Goal: Use online tool/utility: Utilize a website feature to perform a specific function

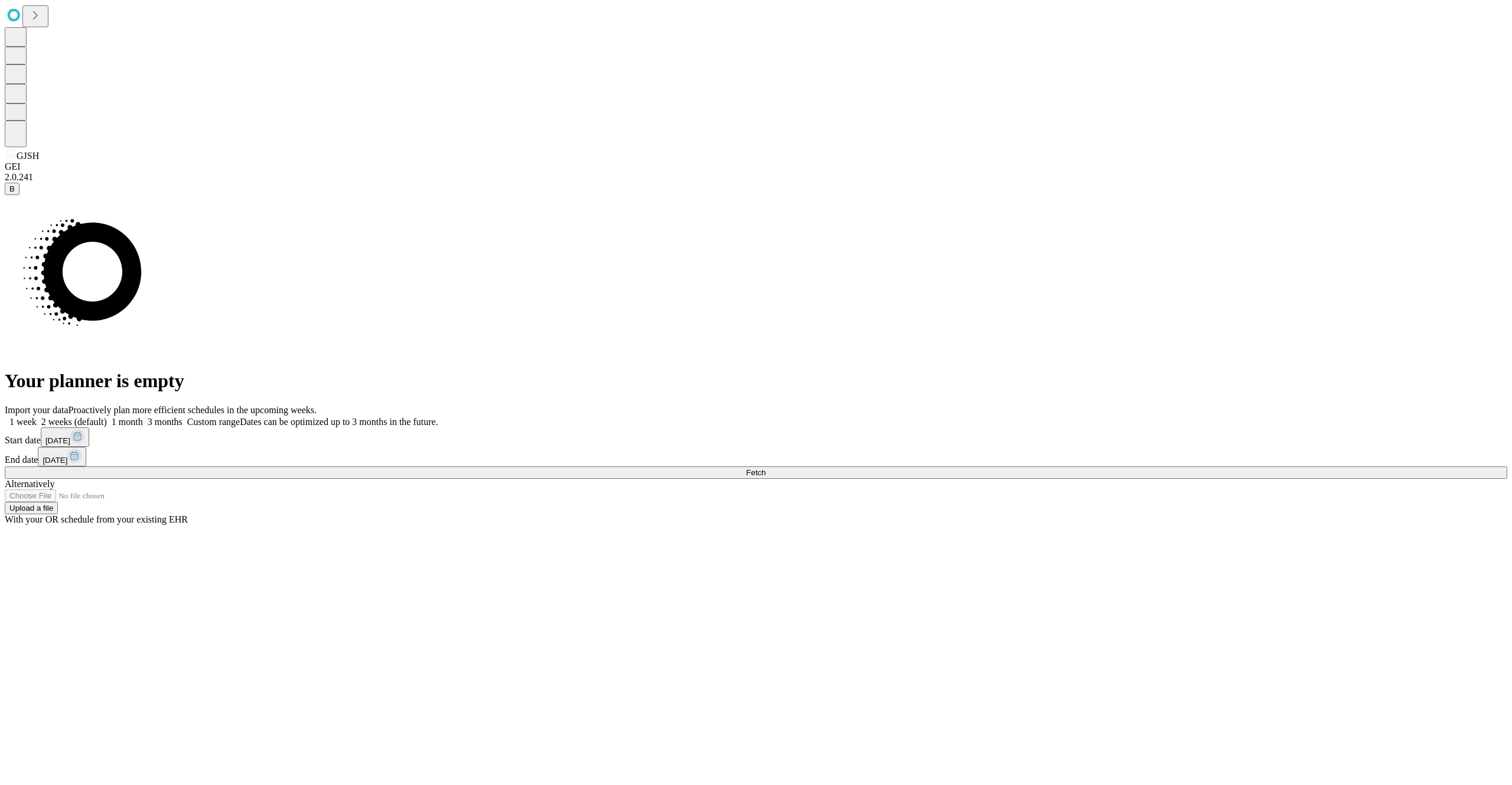
click at [1192, 479] on button "Fetch" at bounding box center [756, 473] width 1502 height 12
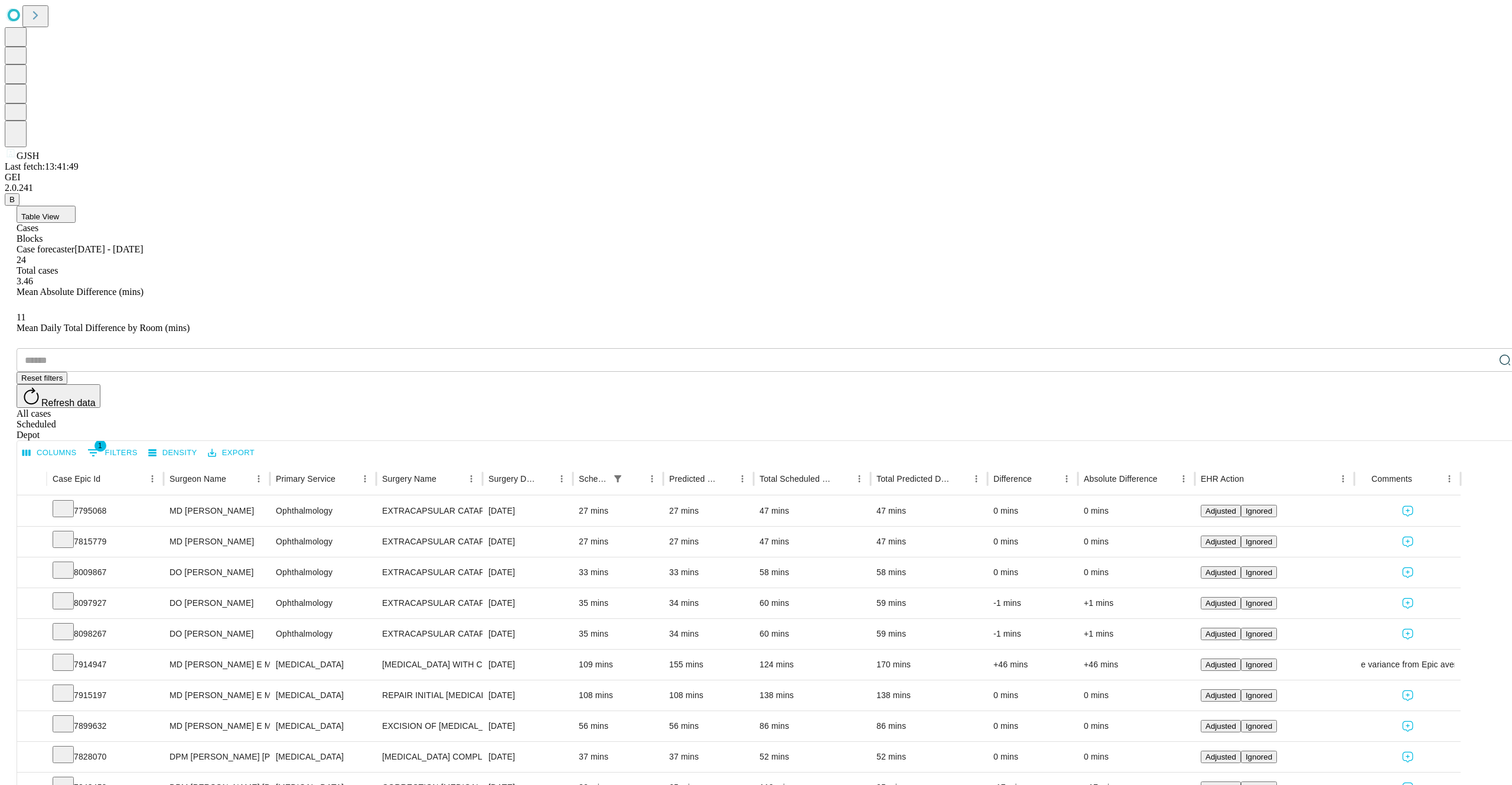
click at [76, 206] on button "Table View" at bounding box center [46, 214] width 59 height 17
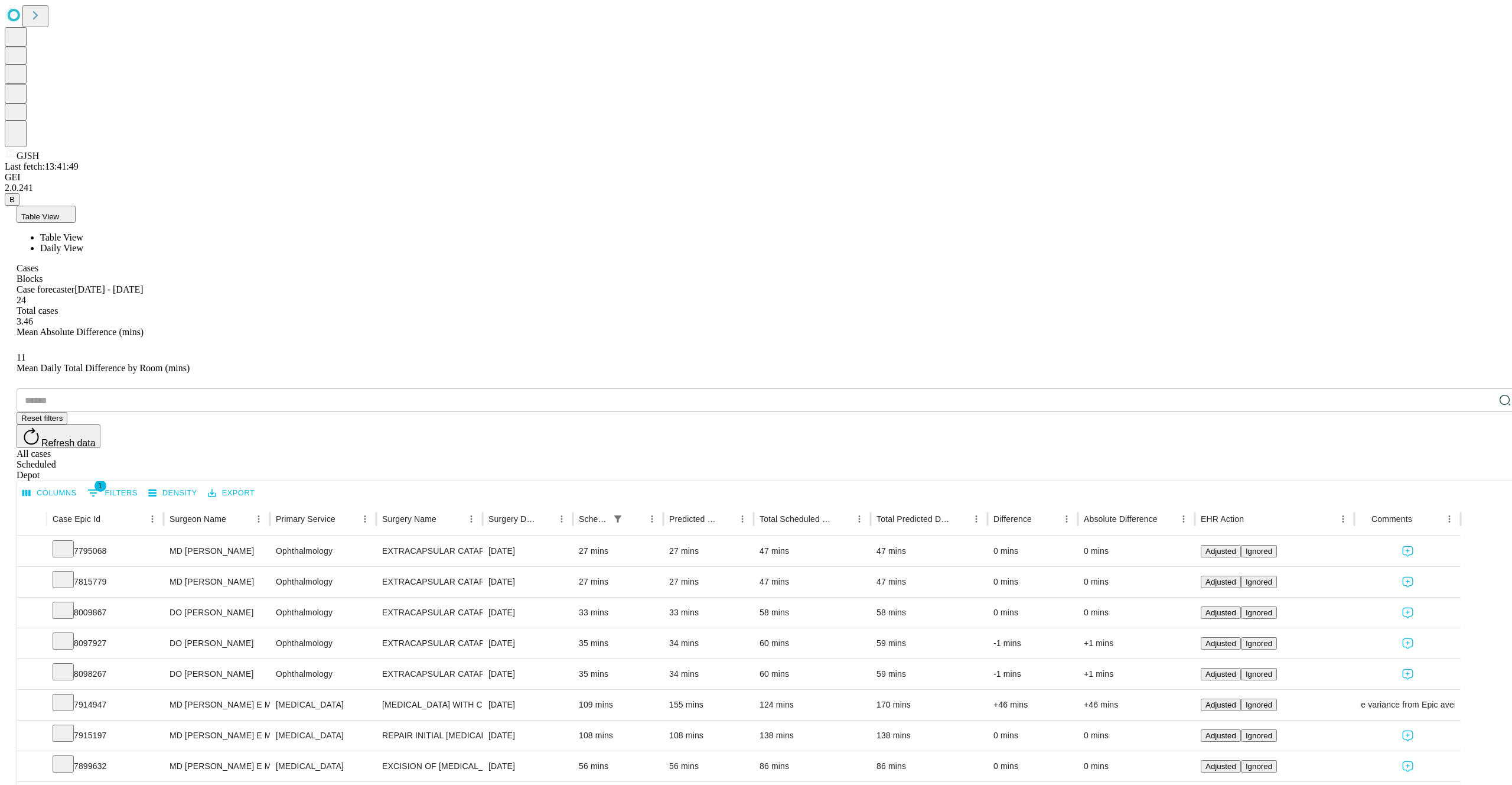
click at [113, 243] on li "Daily View" at bounding box center [779, 248] width 1479 height 10
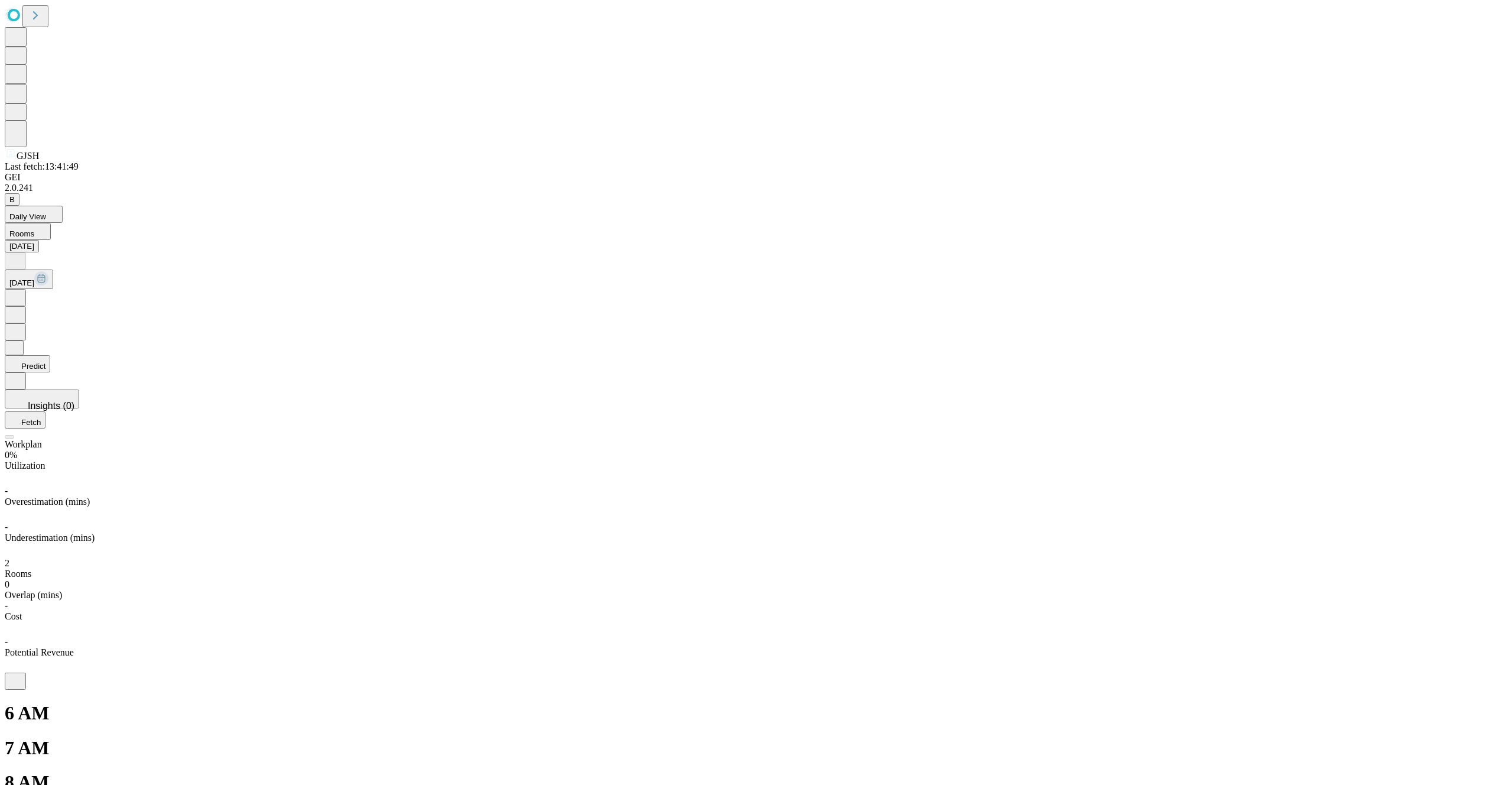
click at [50, 355] on button "Predict" at bounding box center [28, 363] width 45 height 17
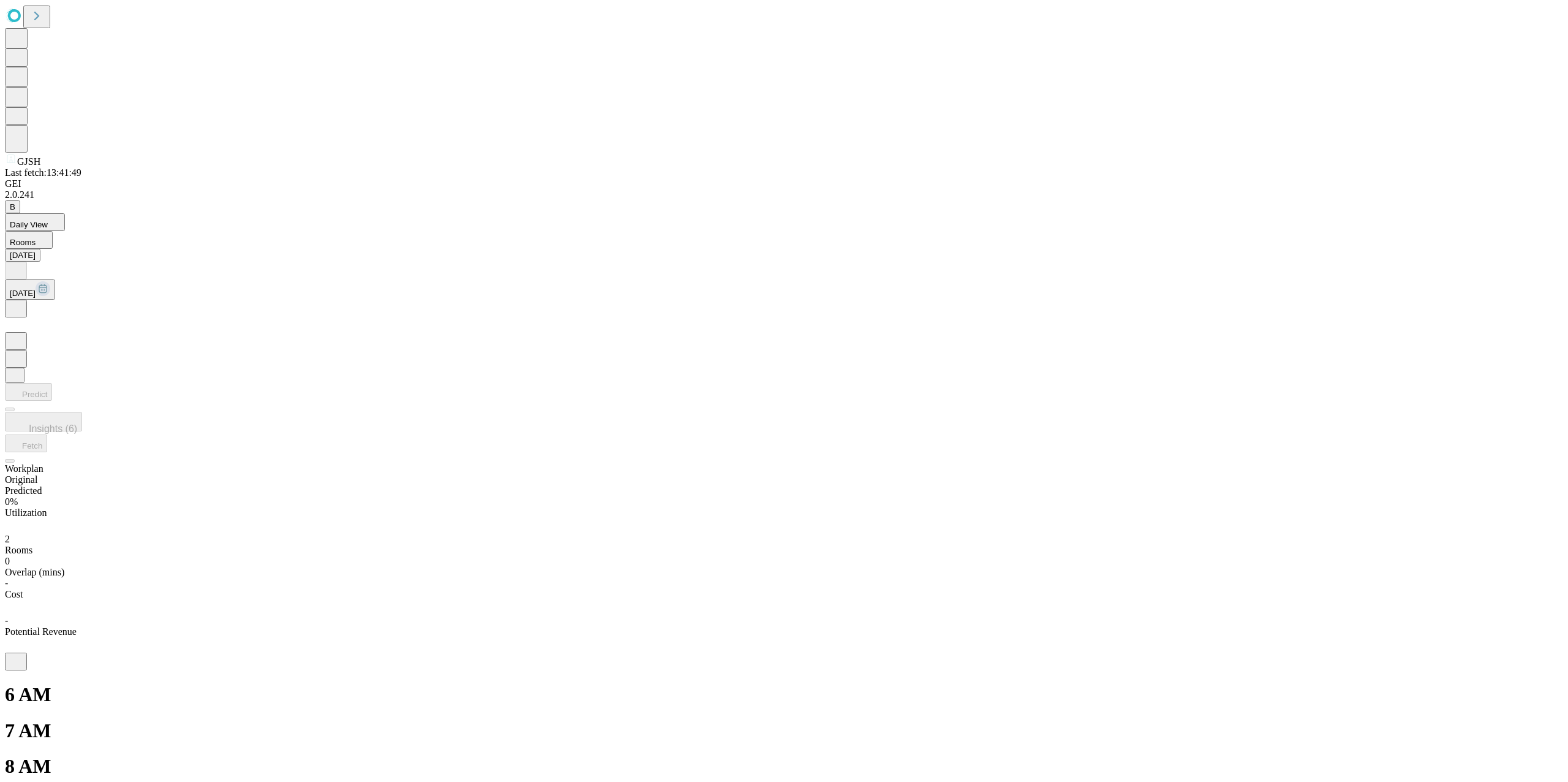
click at [18, 305] on icon at bounding box center [16, 308] width 4 height 6
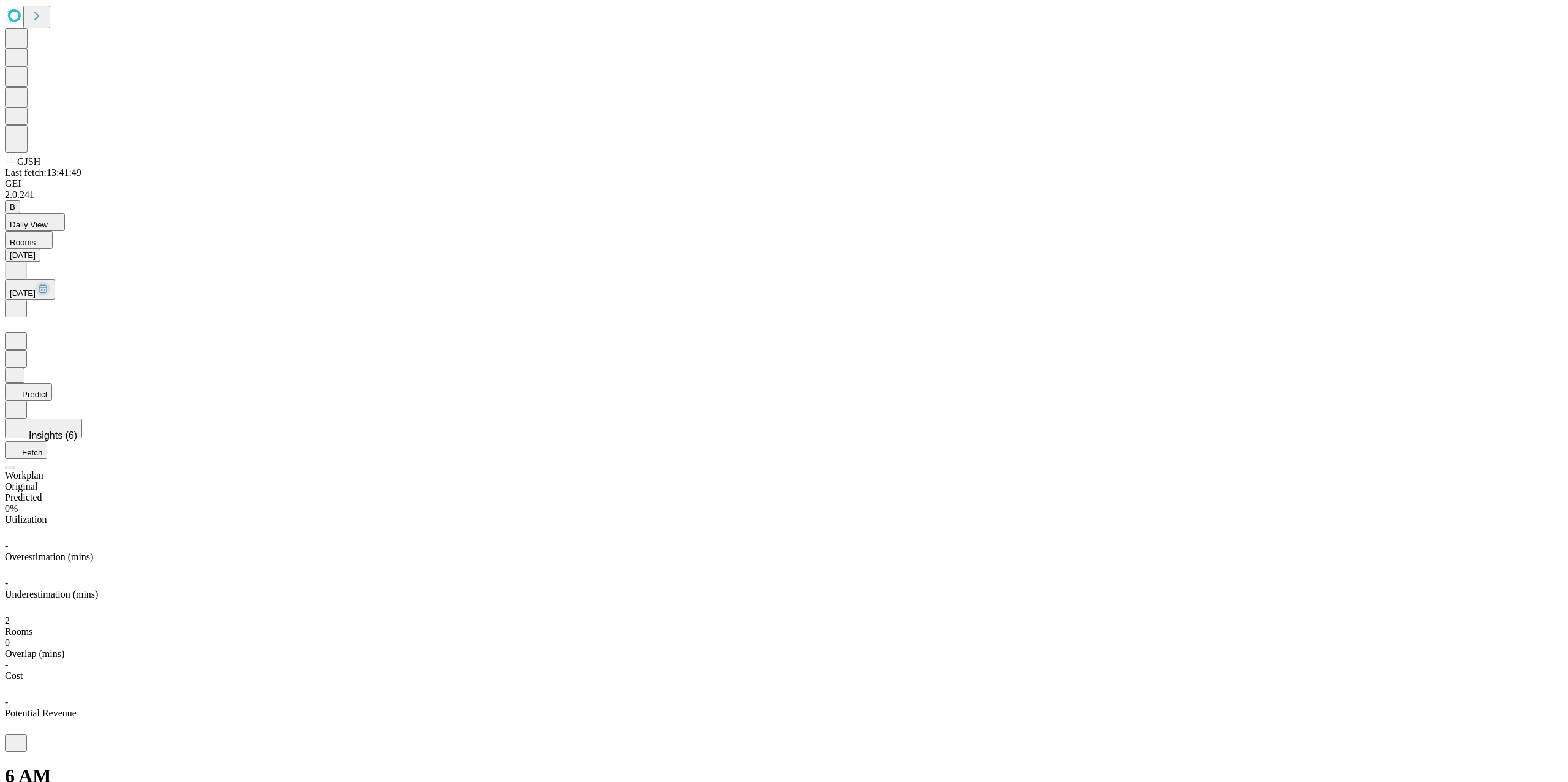
click at [18, 305] on icon at bounding box center [16, 308] width 4 height 6
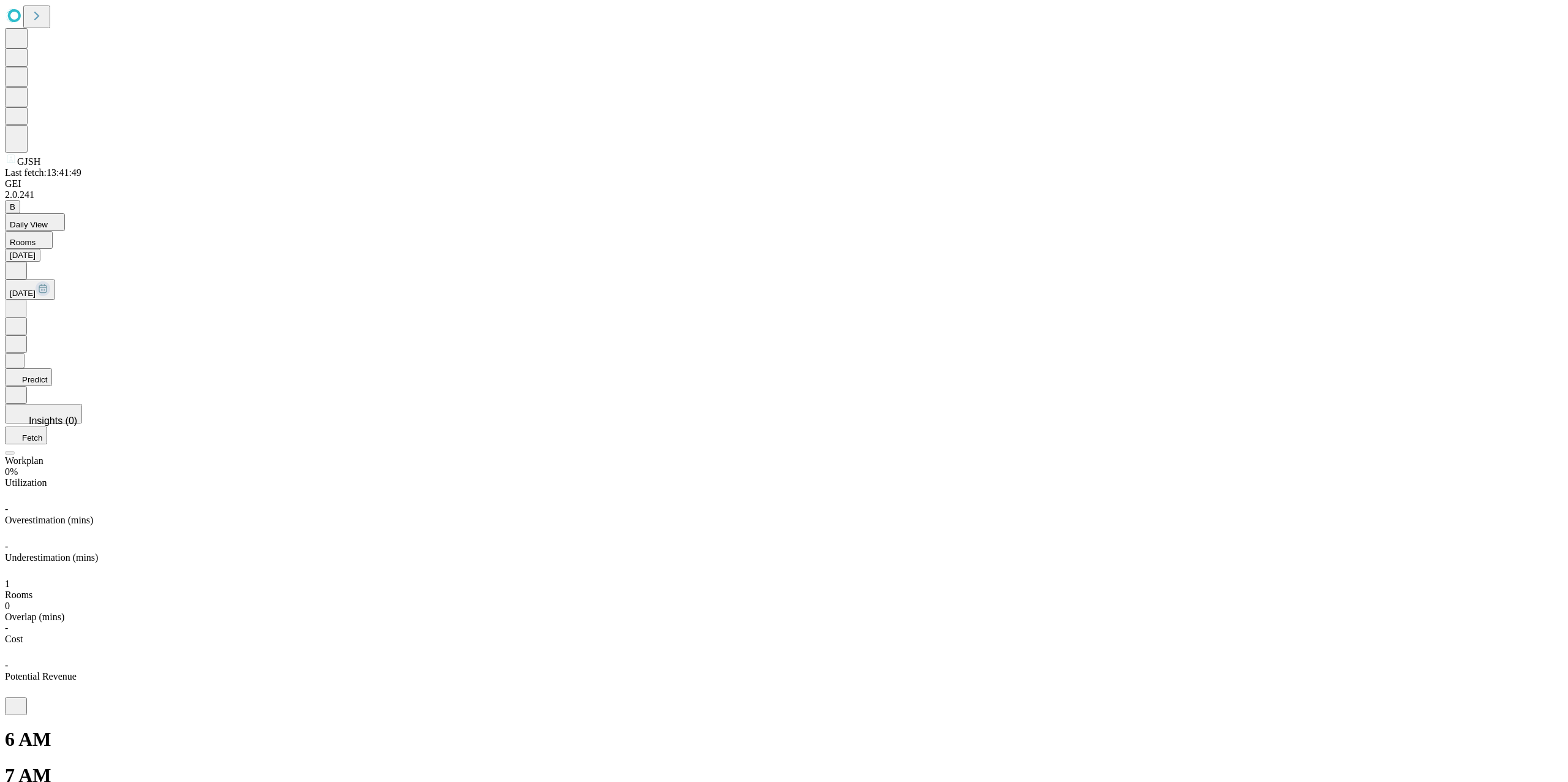
click at [18, 267] on icon at bounding box center [16, 270] width 4 height 6
